Goal: Information Seeking & Learning: Understand process/instructions

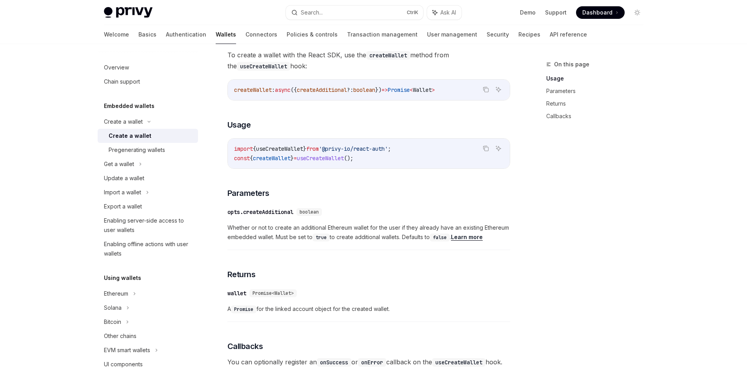
scroll to position [254, 0]
drag, startPoint x: 430, startPoint y: 147, endPoint x: 219, endPoint y: 144, distance: 211.4
click at [219, 144] on div "Create a wallet Create a wallet OpenAI Open in ChatGPT OpenAI Open in ChatGPT P…" at bounding box center [295, 240] width 433 height 868
copy span "import { useCreateWallet } from '@privy-io/react-auth' ;"
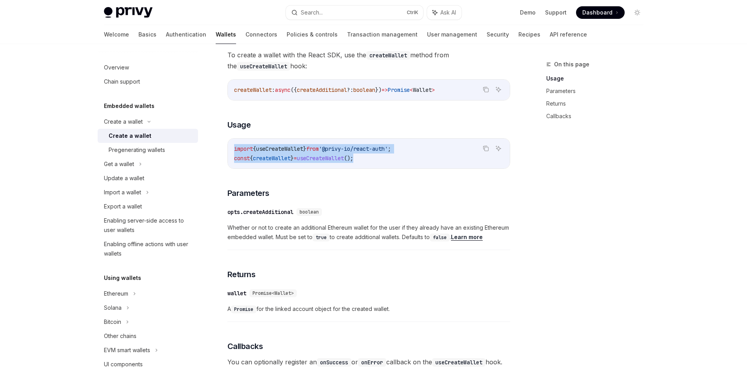
drag, startPoint x: 393, startPoint y: 155, endPoint x: 223, endPoint y: 153, distance: 169.4
click at [223, 153] on div "Create a wallet Create a wallet OpenAI Open in ChatGPT OpenAI Open in ChatGPT P…" at bounding box center [295, 240] width 433 height 868
click at [235, 157] on span "const" at bounding box center [242, 157] width 16 height 7
copy span "const { createWallet } = useCreateWallet ();"
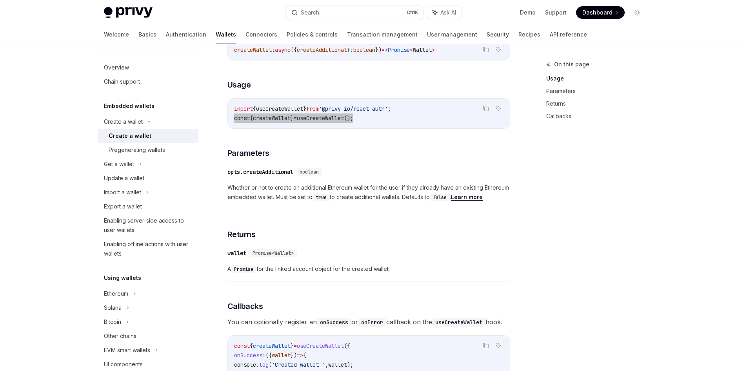
scroll to position [293, 0]
click at [371, 152] on h3 "​ Parameters" at bounding box center [368, 153] width 283 height 11
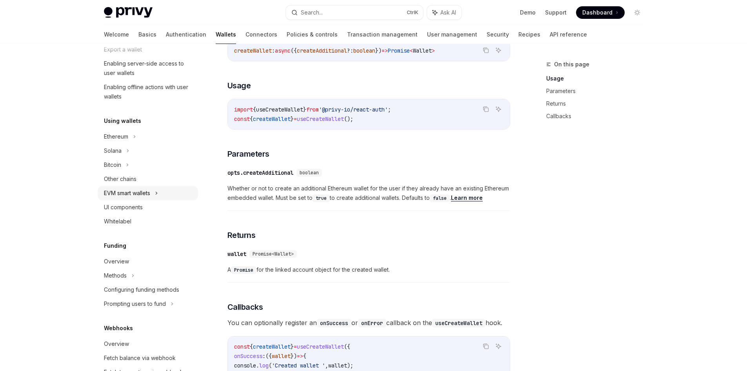
click at [142, 194] on div "EVM smart wallets" at bounding box center [127, 192] width 46 height 9
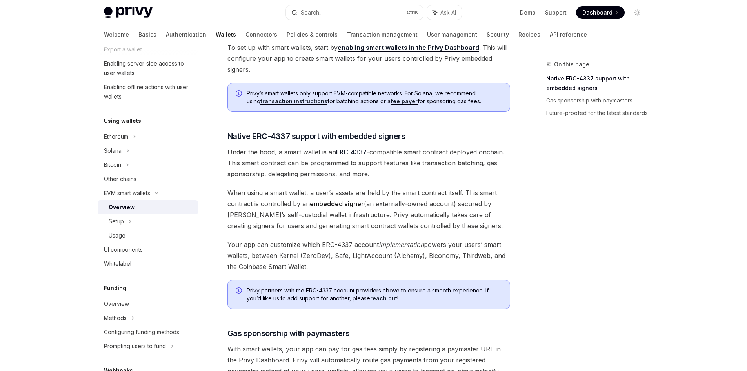
scroll to position [549, 0]
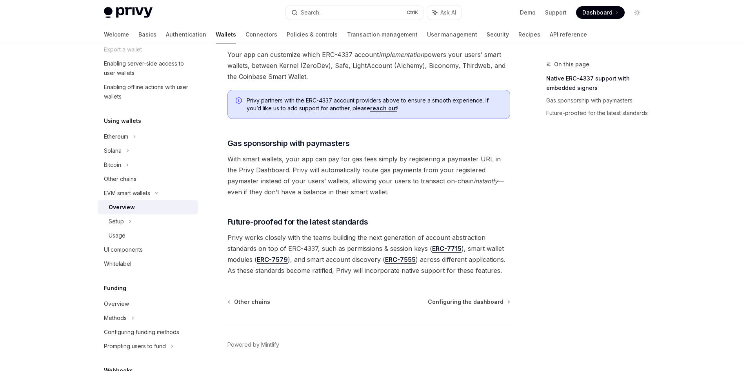
click at [149, 203] on div "Overview" at bounding box center [151, 206] width 85 height 9
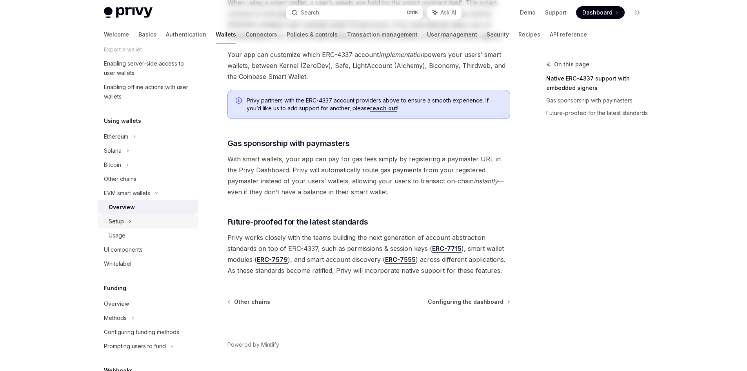
scroll to position [0, 0]
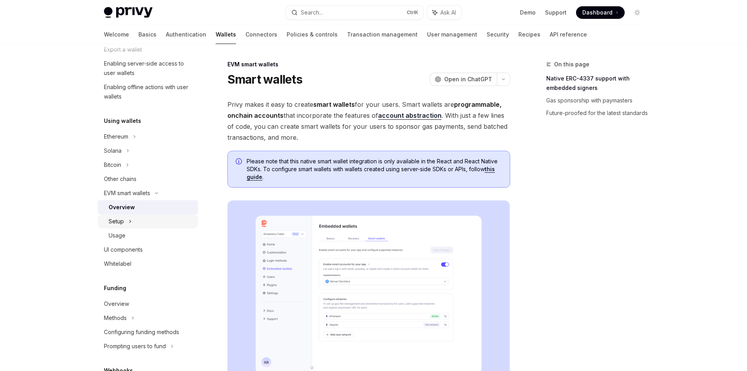
click at [138, 216] on div "Setup" at bounding box center [148, 221] width 100 height 14
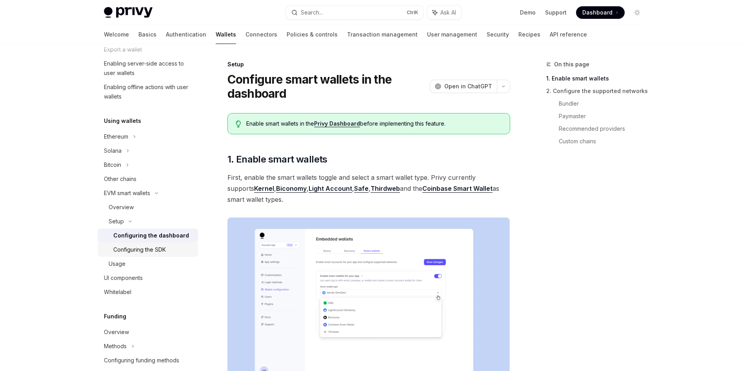
click at [158, 248] on div "Configuring the SDK" at bounding box center [139, 249] width 53 height 9
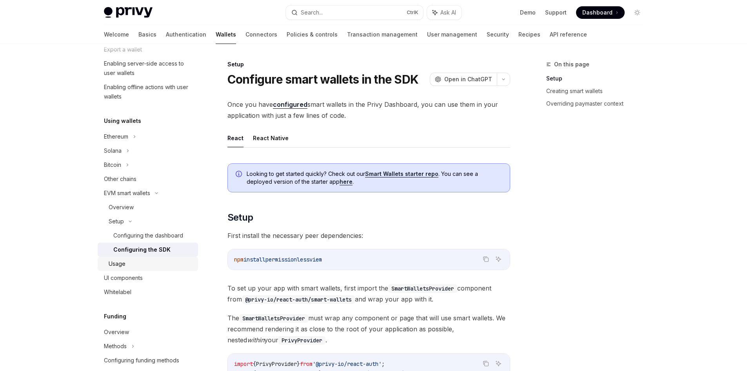
click at [130, 264] on div "Usage" at bounding box center [151, 263] width 85 height 9
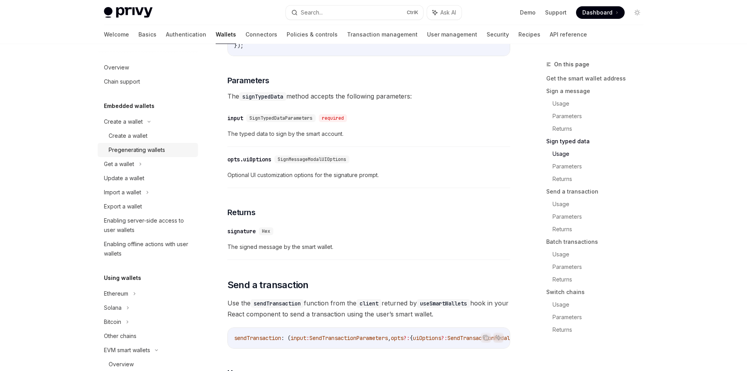
click at [149, 147] on div "Pregenerating wallets" at bounding box center [137, 149] width 56 height 9
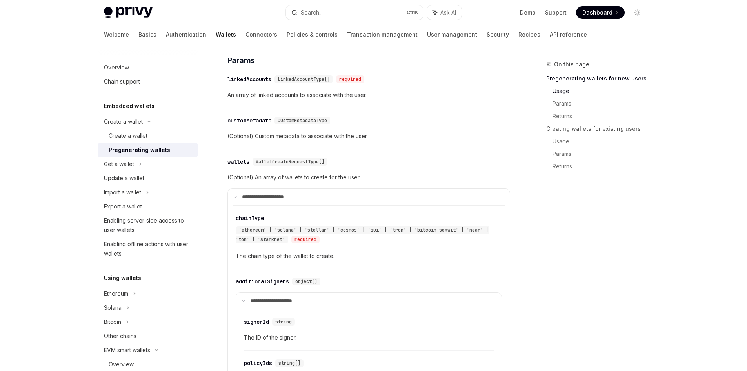
scroll to position [471, 0]
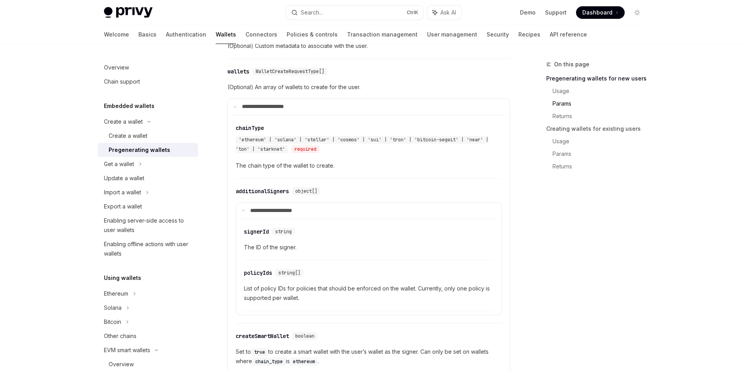
click at [342, 176] on div "​ chainType 'ethereum' | 'solana' | 'stellar' | 'cosmos' | 'sui' | 'tron' | 'bi…" at bounding box center [369, 148] width 266 height 59
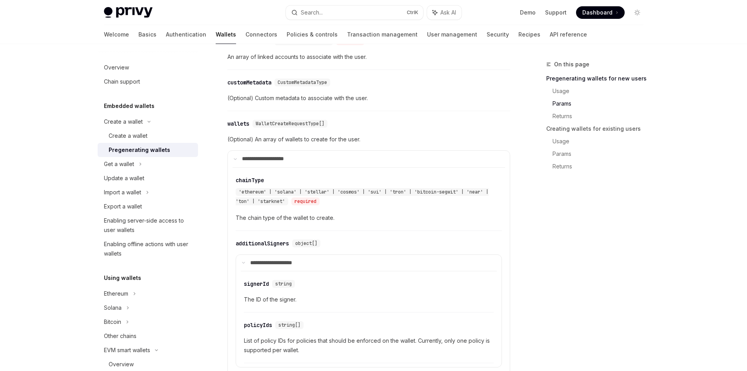
scroll to position [431, 0]
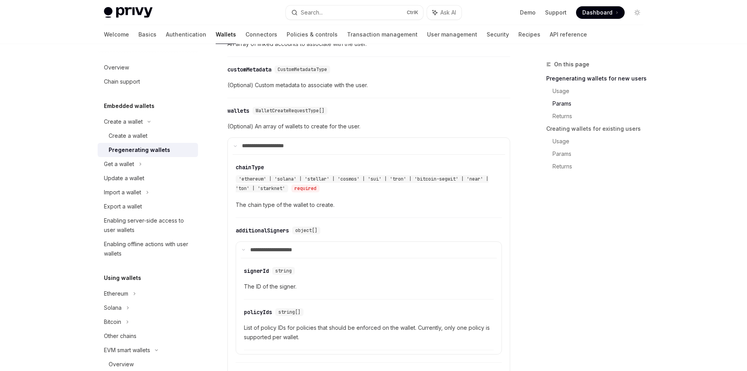
click at [382, 135] on div "**********" at bounding box center [368, 270] width 283 height 296
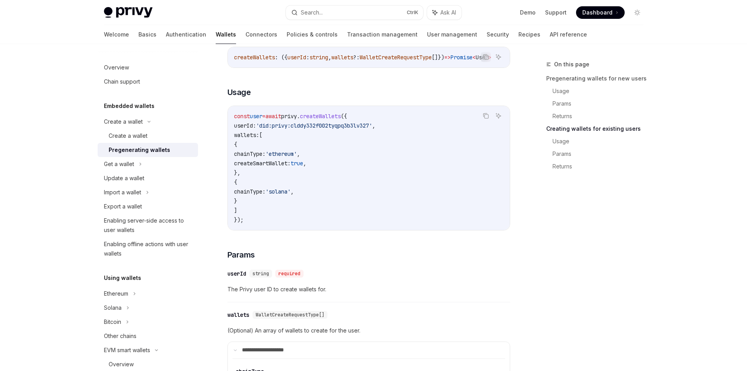
scroll to position [980, 0]
click at [341, 121] on span "createWallets" at bounding box center [320, 117] width 41 height 7
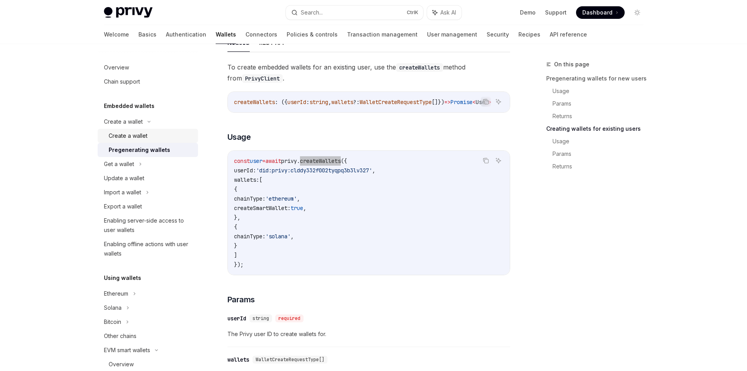
scroll to position [902, 0]
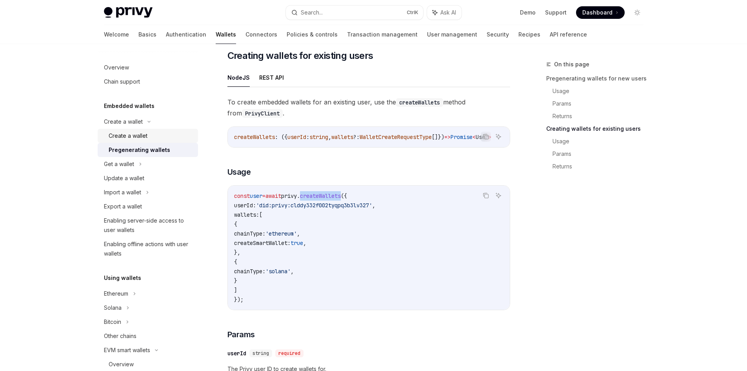
click at [145, 136] on div "Create a wallet" at bounding box center [128, 135] width 39 height 9
type textarea "*"
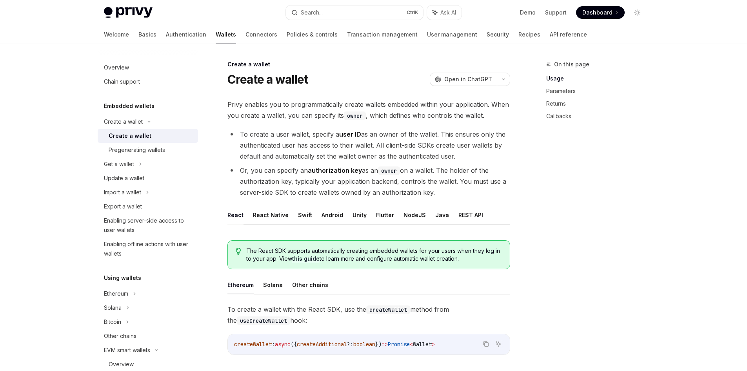
click at [345, 155] on li "To create a user wallet, specify a user ID as an owner of the wallet. This ensu…" at bounding box center [368, 145] width 283 height 33
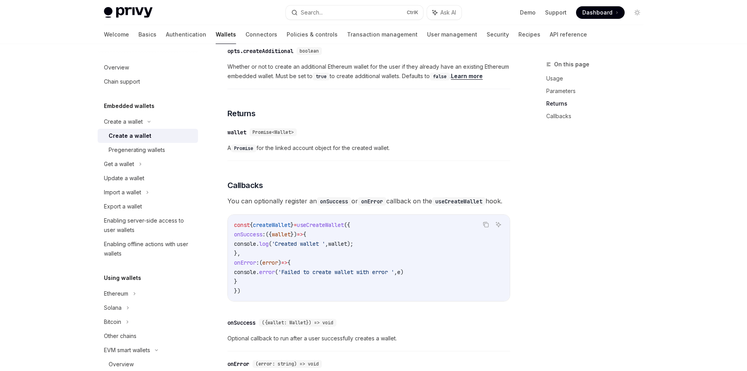
scroll to position [411, 0]
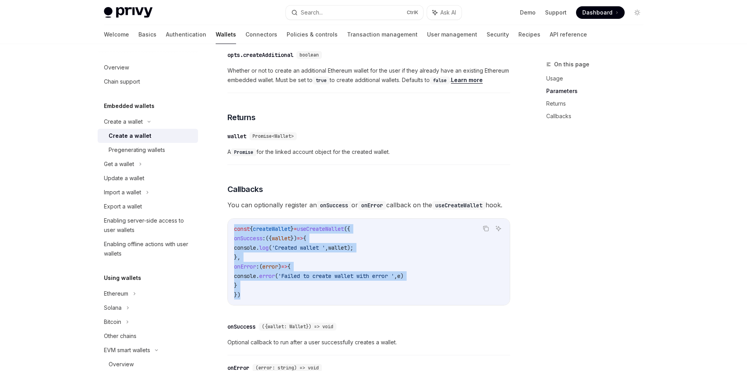
drag, startPoint x: 251, startPoint y: 307, endPoint x: 224, endPoint y: 238, distance: 73.5
click at [224, 238] on div "Create a wallet Create a wallet OpenAI Open in ChatGPT OpenAI Open in ChatGPT P…" at bounding box center [295, 83] width 433 height 868
copy code "const { createWallet } = useCreateWallet ({ onSuccess : ({ wallet }) => { conso…"
